Goal: Information Seeking & Learning: Learn about a topic

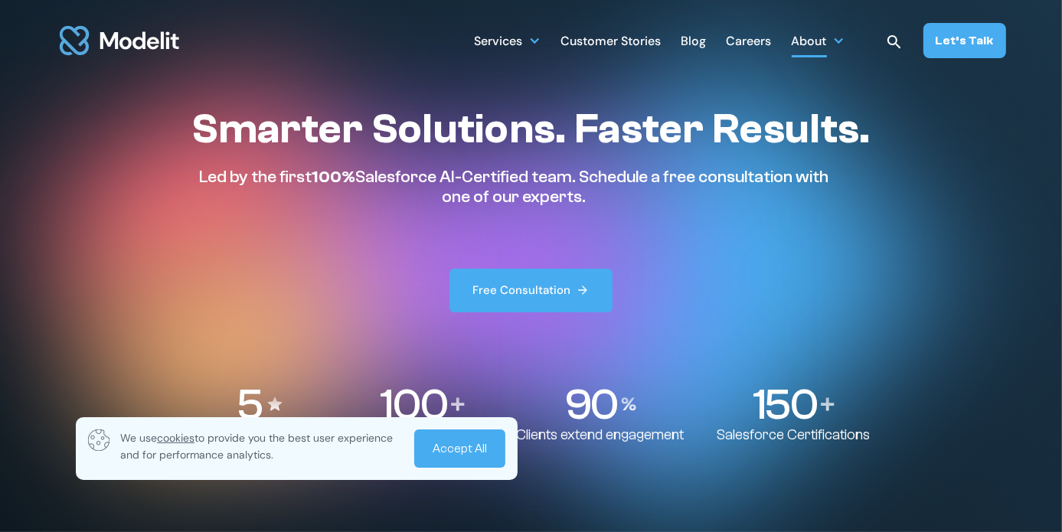
click at [816, 40] on div "About" at bounding box center [808, 43] width 35 height 30
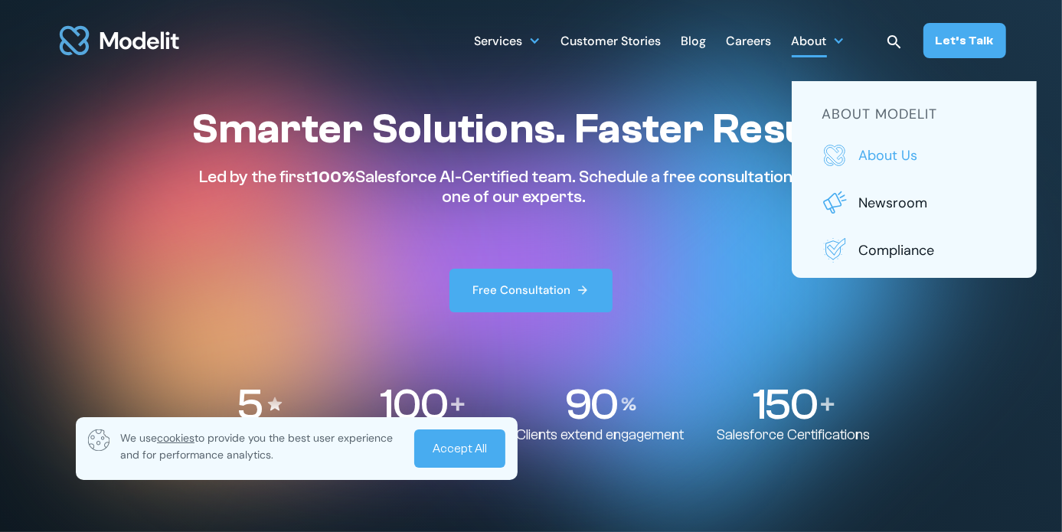
click at [889, 158] on p "About us" at bounding box center [932, 155] width 147 height 20
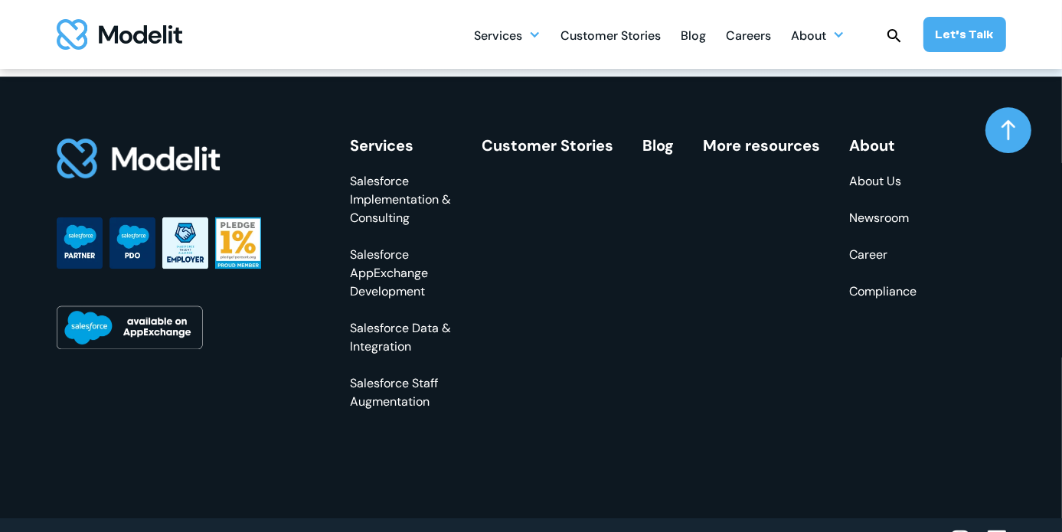
scroll to position [4510, 0]
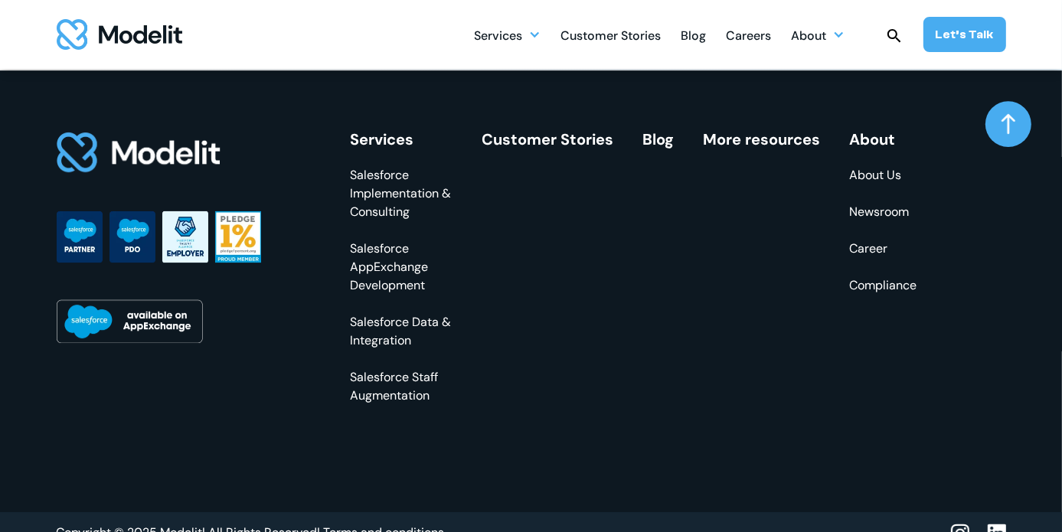
click at [864, 181] on link "About Us" at bounding box center [883, 175] width 67 height 18
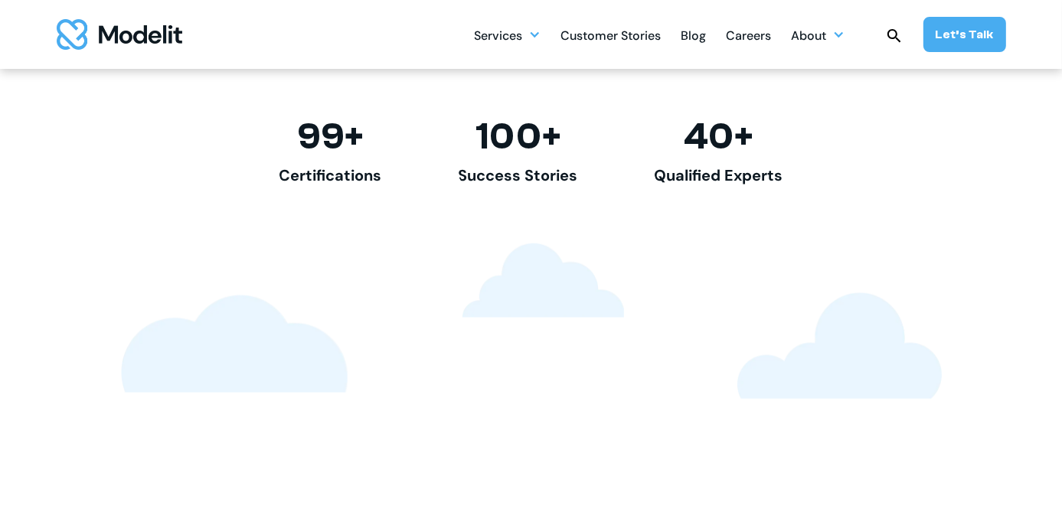
scroll to position [1373, 0]
